Goal: Go to known website: Access a specific website the user already knows

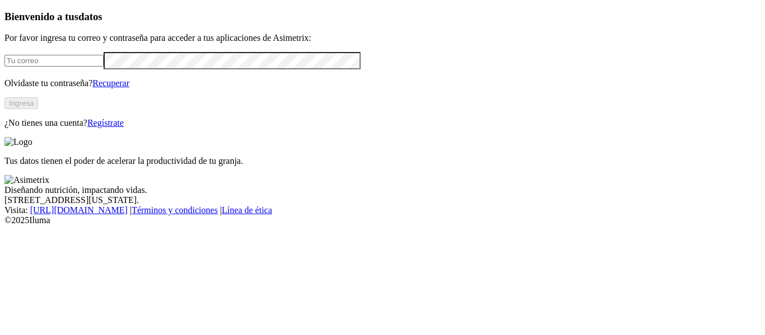
type input "[EMAIL_ADDRESS][PERSON_NAME][DOMAIN_NAME]"
click at [38, 109] on button "Ingresa" at bounding box center [21, 103] width 34 height 12
